Goal: Information Seeking & Learning: Learn about a topic

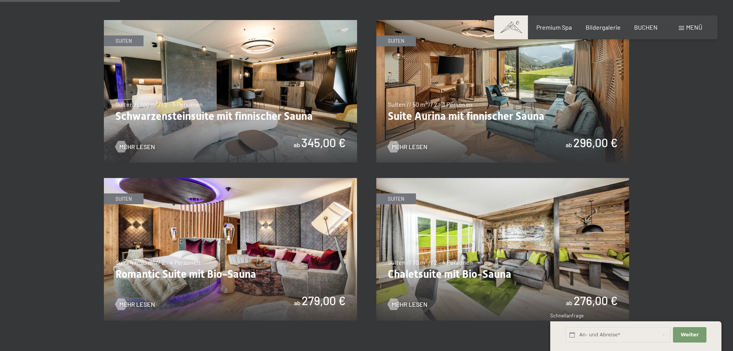
scroll to position [500, 0]
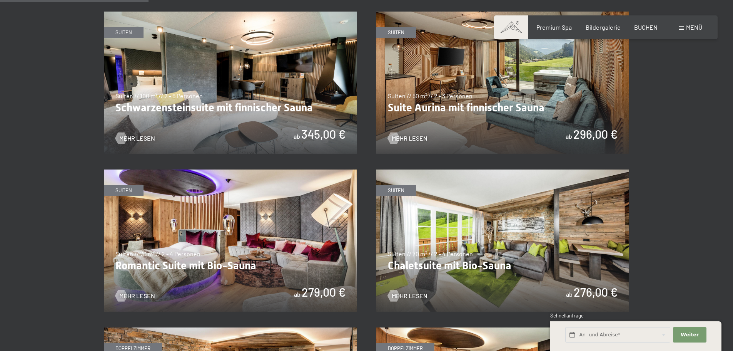
click at [477, 105] on img at bounding box center [502, 83] width 253 height 142
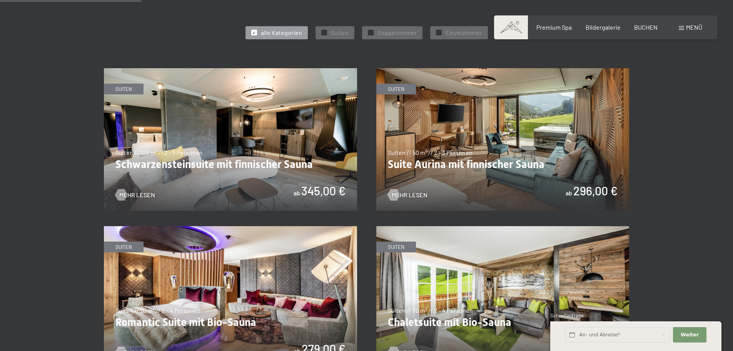
scroll to position [423, 0]
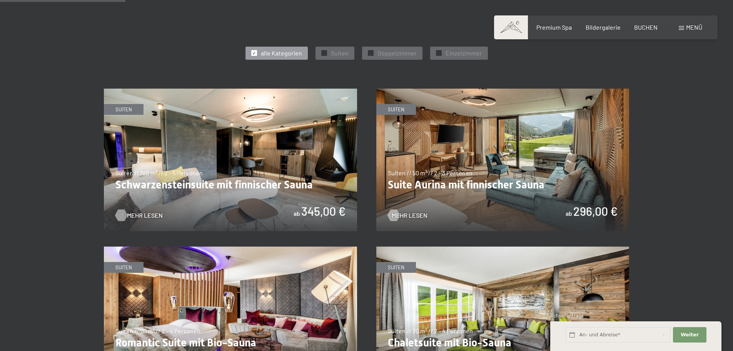
click at [133, 213] on span "Mehr Lesen" at bounding box center [145, 215] width 36 height 8
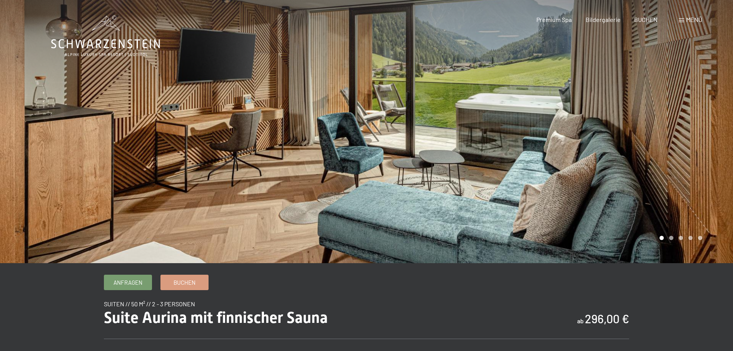
click at [702, 130] on div at bounding box center [550, 131] width 367 height 263
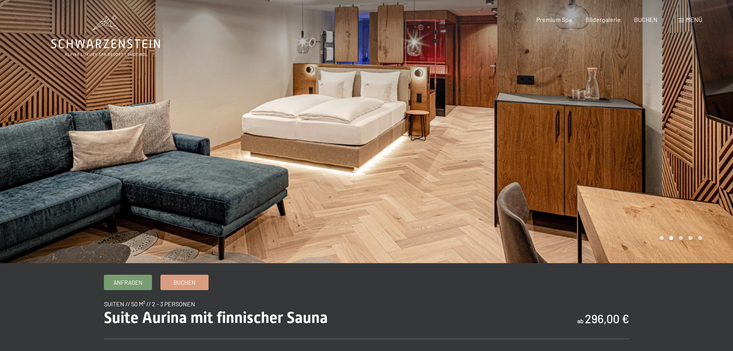
click at [702, 129] on div at bounding box center [550, 131] width 367 height 263
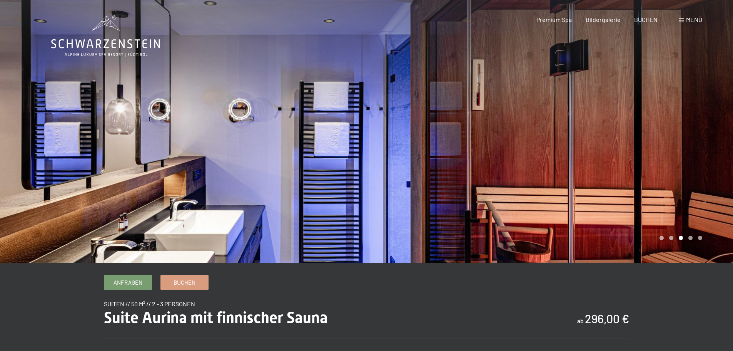
click at [702, 129] on div at bounding box center [550, 131] width 367 height 263
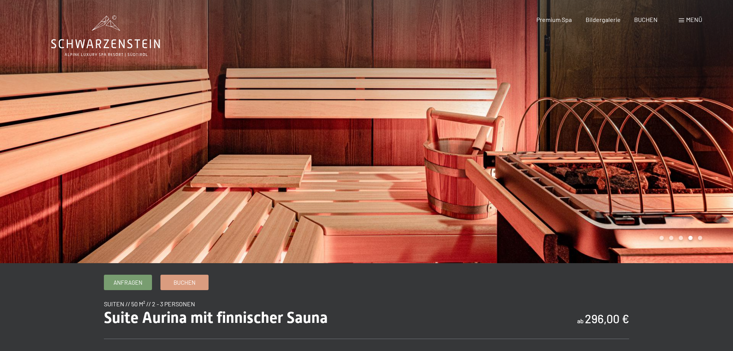
click at [702, 129] on div at bounding box center [550, 131] width 367 height 263
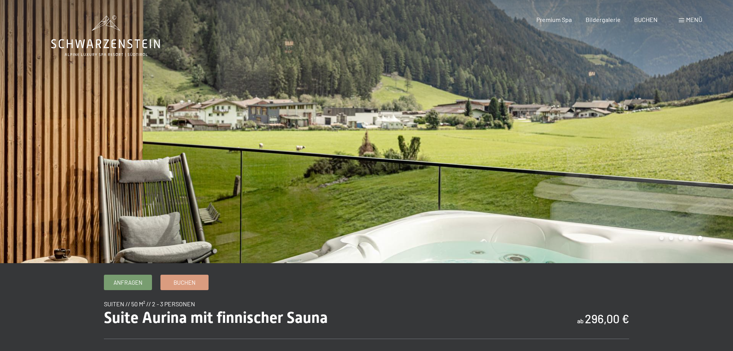
click at [701, 128] on div at bounding box center [550, 131] width 367 height 263
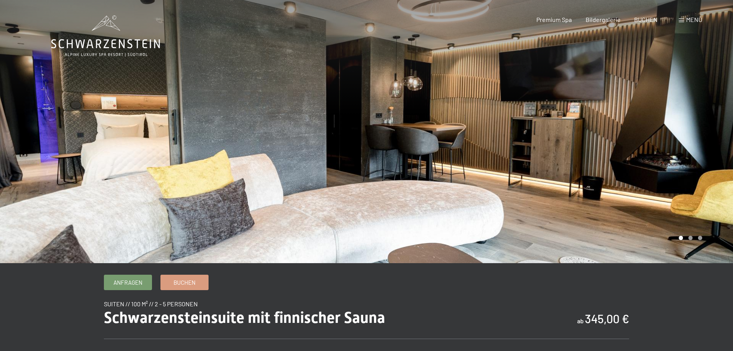
click at [686, 175] on div at bounding box center [550, 131] width 367 height 263
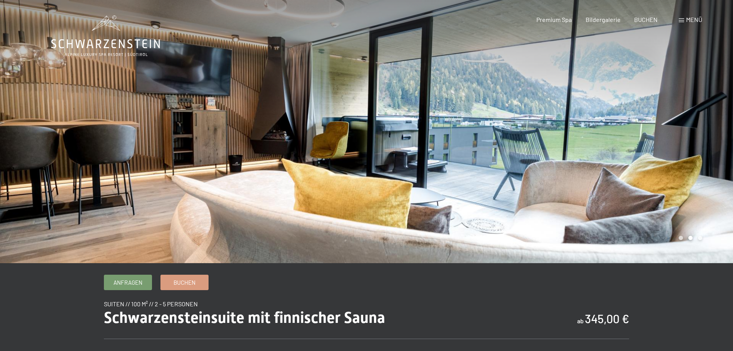
click at [686, 175] on div at bounding box center [550, 131] width 367 height 263
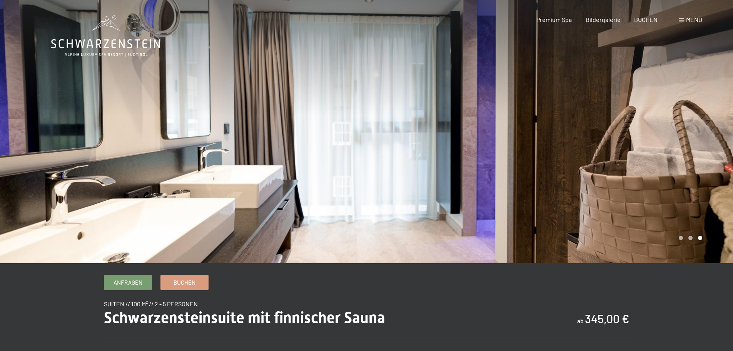
click at [686, 175] on div at bounding box center [550, 131] width 367 height 263
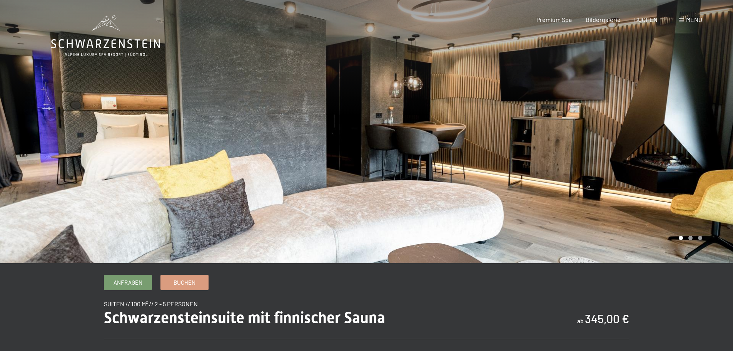
click at [686, 175] on div at bounding box center [550, 131] width 367 height 263
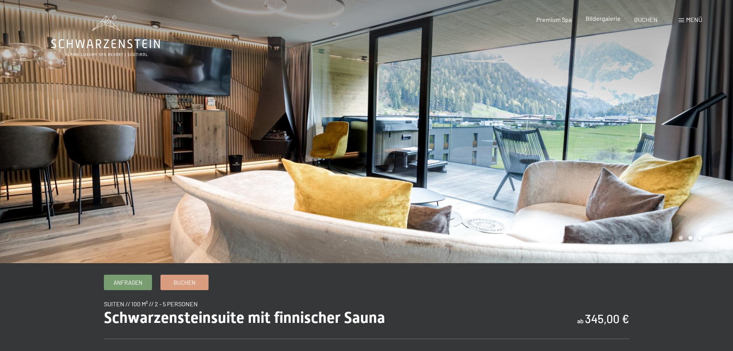
click at [612, 17] on span "Bildergalerie" at bounding box center [603, 18] width 35 height 7
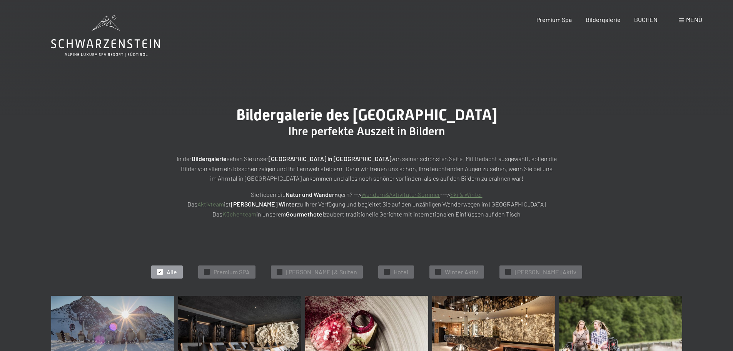
click at [650, 119] on div "Bildergalerie des Hotel Schwarzenstein Luttach Ihre perfekte Auszeit in Bildern…" at bounding box center [366, 162] width 733 height 171
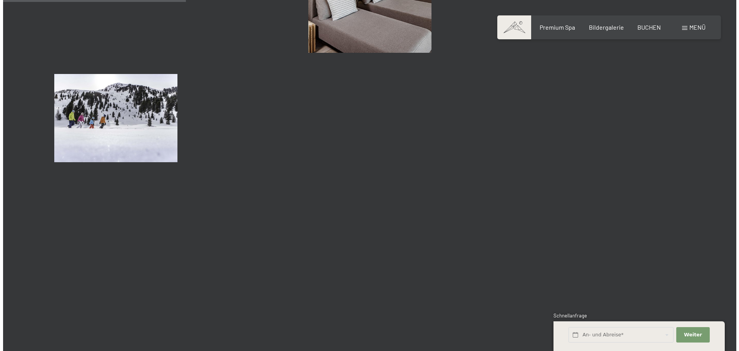
scroll to position [2540, 0]
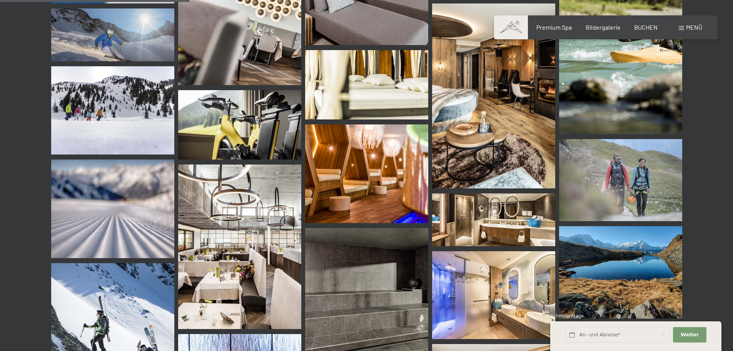
click at [682, 28] on span at bounding box center [681, 28] width 5 height 4
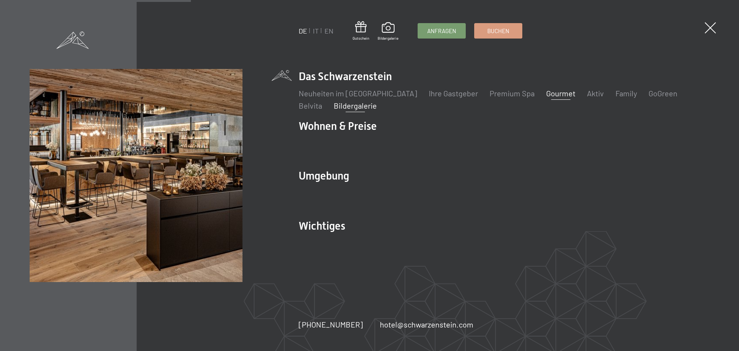
click at [546, 91] on link "Gourmet" at bounding box center [560, 93] width 29 height 9
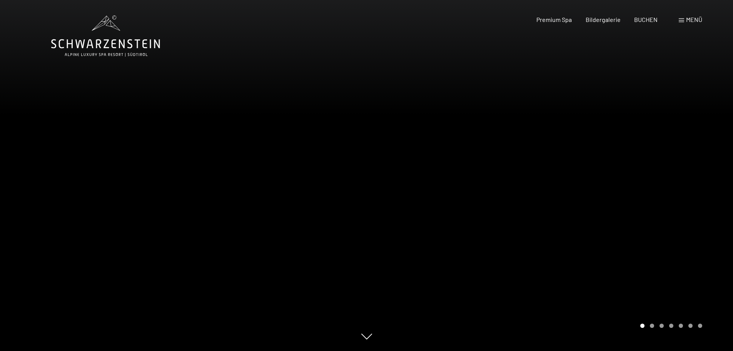
click at [675, 135] on div at bounding box center [550, 175] width 367 height 351
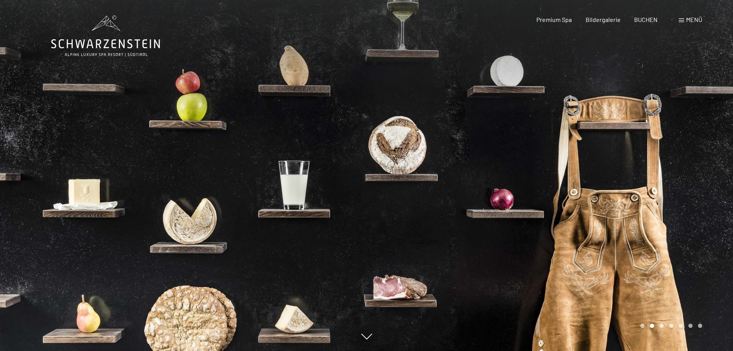
click at [676, 135] on div at bounding box center [550, 175] width 367 height 351
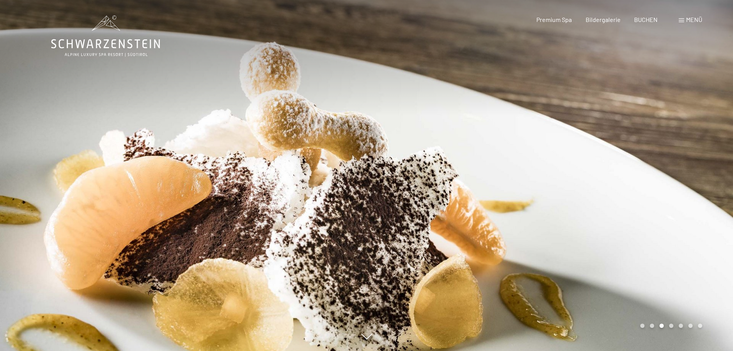
click at [676, 135] on div at bounding box center [550, 175] width 367 height 351
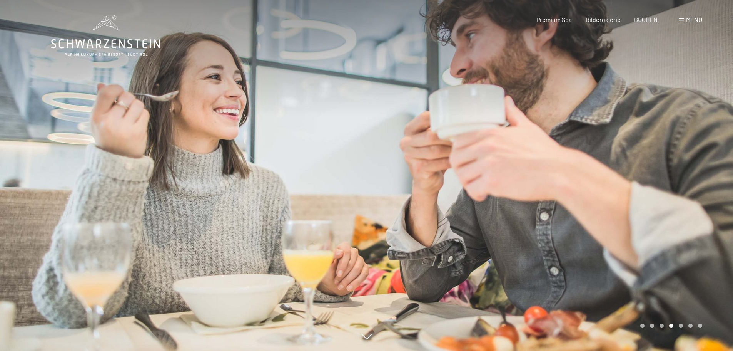
click at [676, 135] on div at bounding box center [550, 175] width 367 height 351
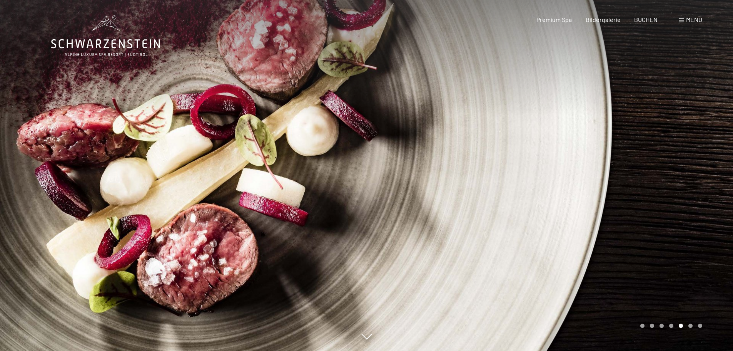
click at [676, 135] on div at bounding box center [550, 175] width 367 height 351
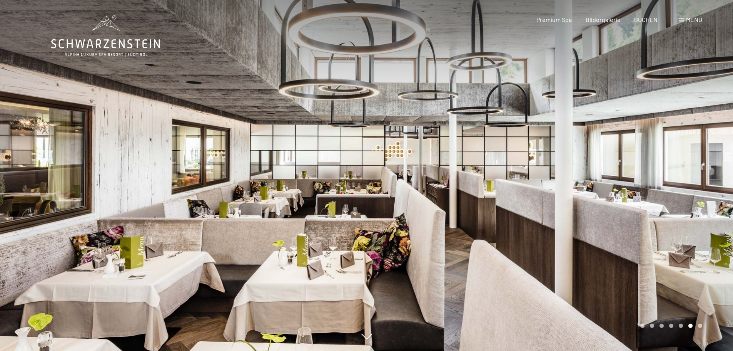
click at [676, 135] on div at bounding box center [550, 175] width 367 height 351
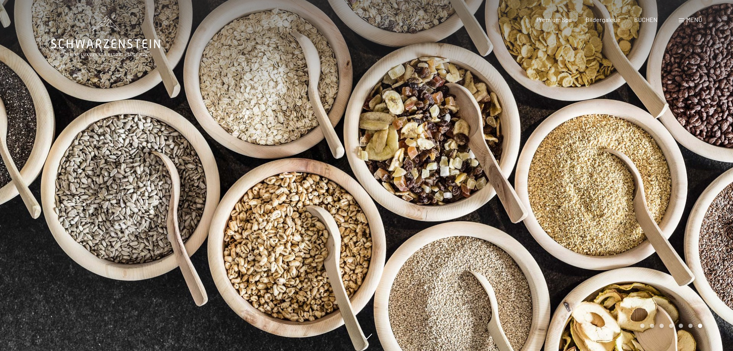
click at [676, 135] on div at bounding box center [550, 175] width 367 height 351
